Goal: Information Seeking & Learning: Find specific fact

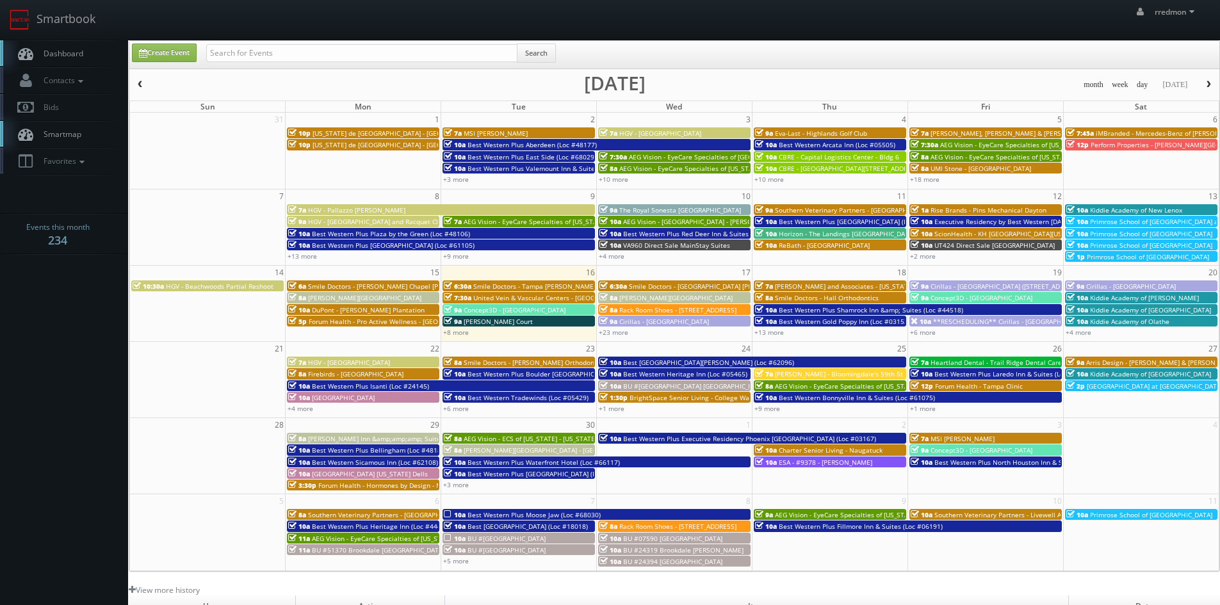
click at [409, 53] on input "text" at bounding box center [361, 53] width 311 height 18
type input "fox restaurant concepts"
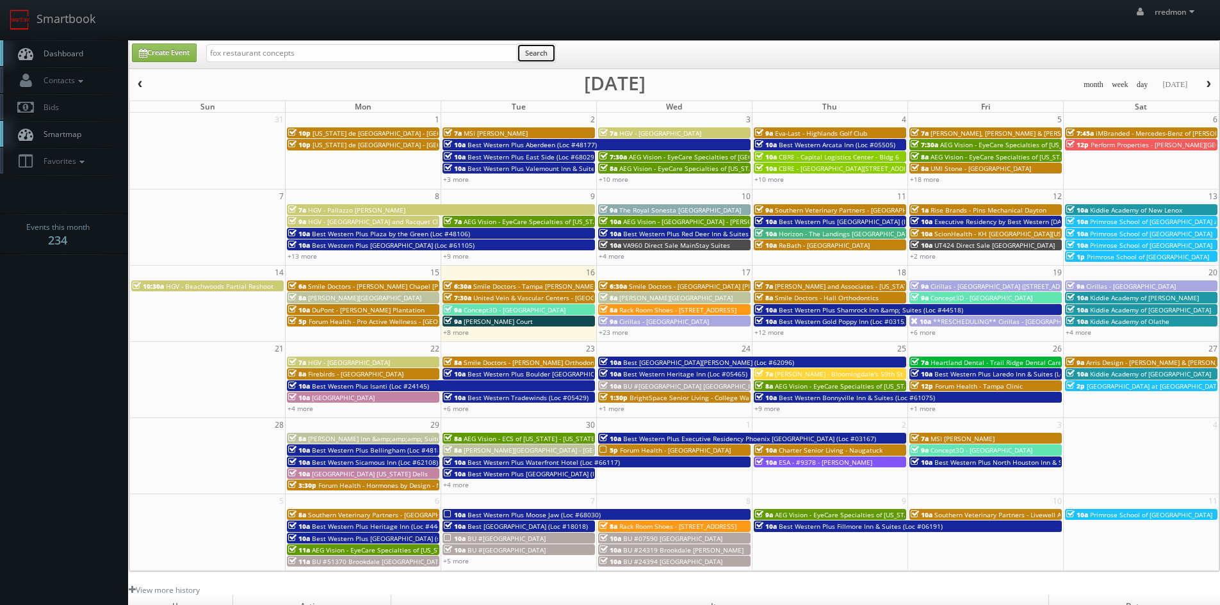
click at [537, 54] on button "Search" at bounding box center [536, 53] width 39 height 19
